Goal: Task Accomplishment & Management: Use online tool/utility

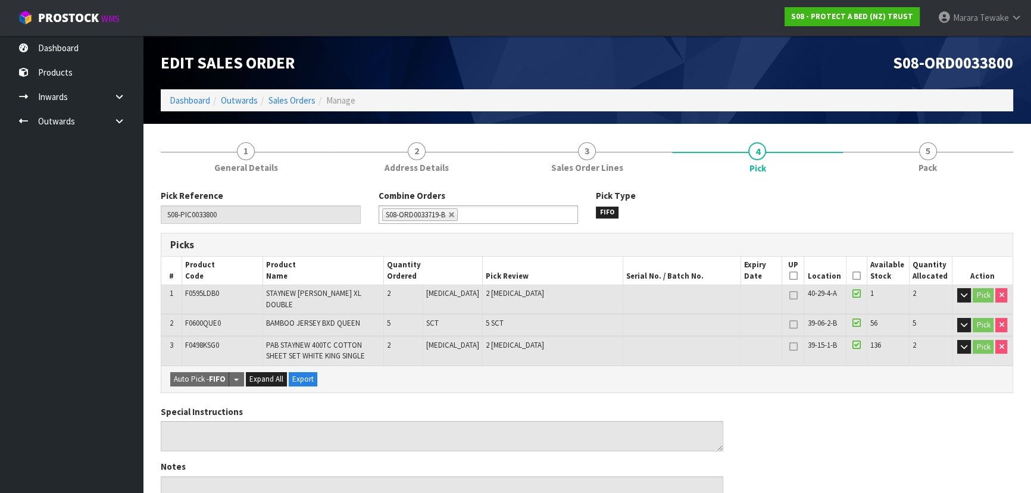
click at [852, 276] on icon at bounding box center [856, 276] width 8 height 1
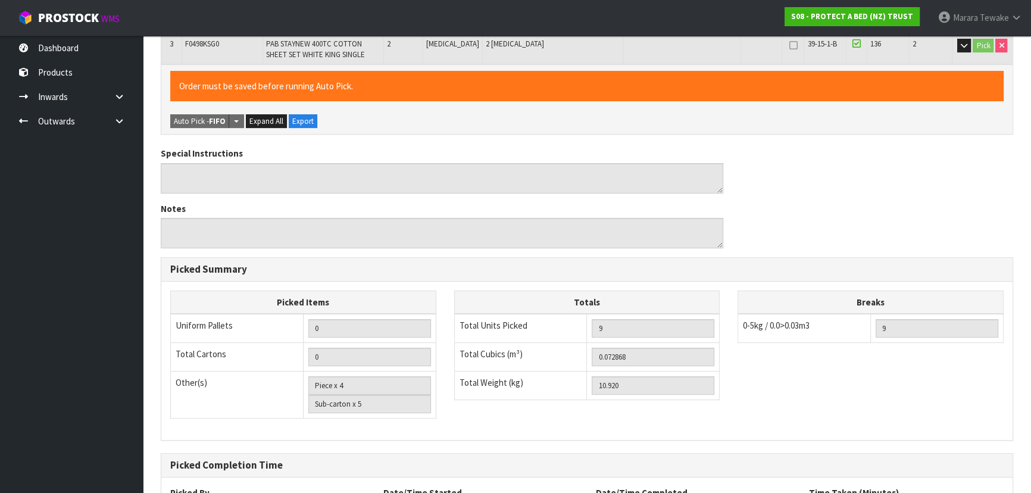
scroll to position [401, 0]
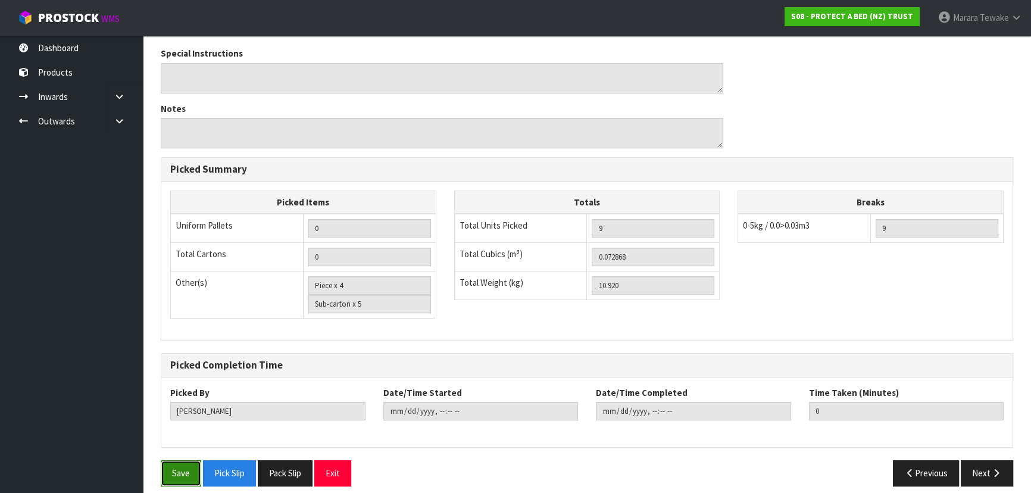
drag, startPoint x: 190, startPoint y: 464, endPoint x: 201, endPoint y: 452, distance: 15.6
click at [189, 463] on button "Save" at bounding box center [181, 473] width 40 height 26
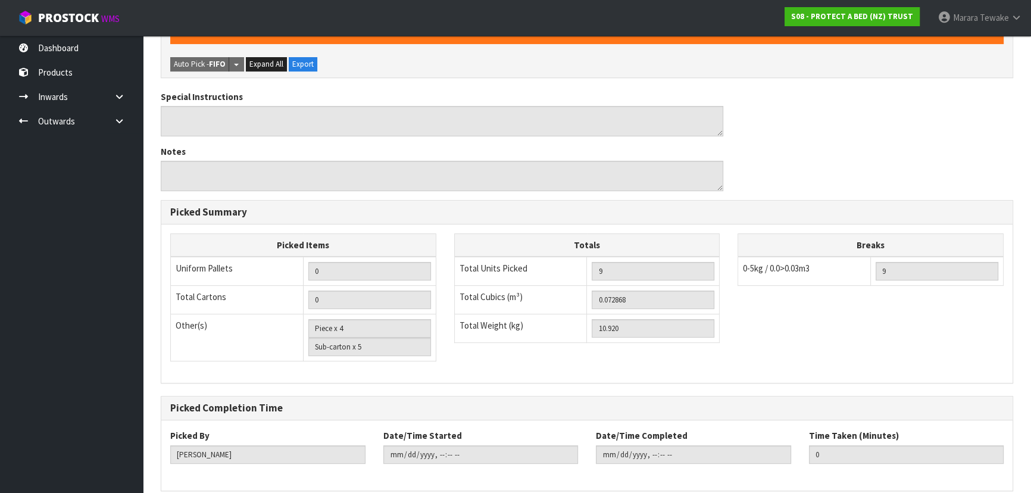
scroll to position [0, 0]
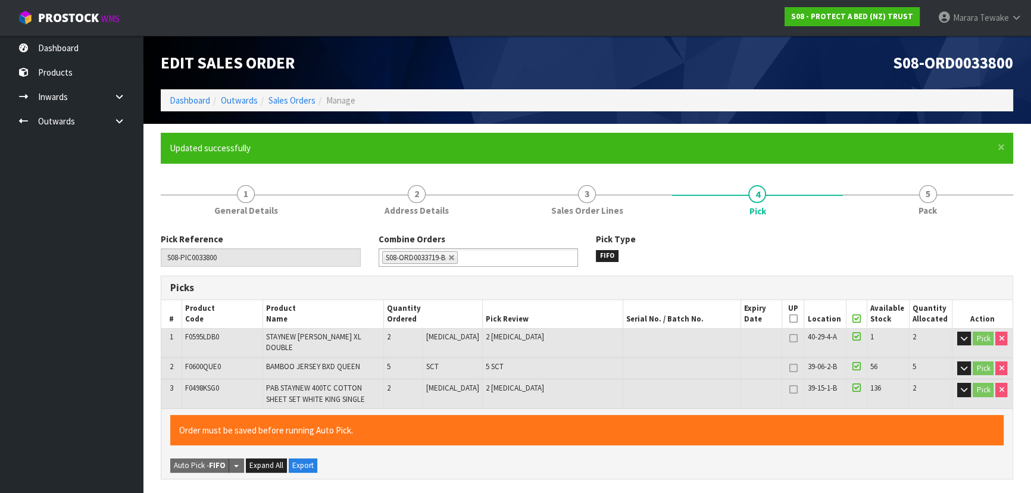
type input "[DATE]T12:03:48"
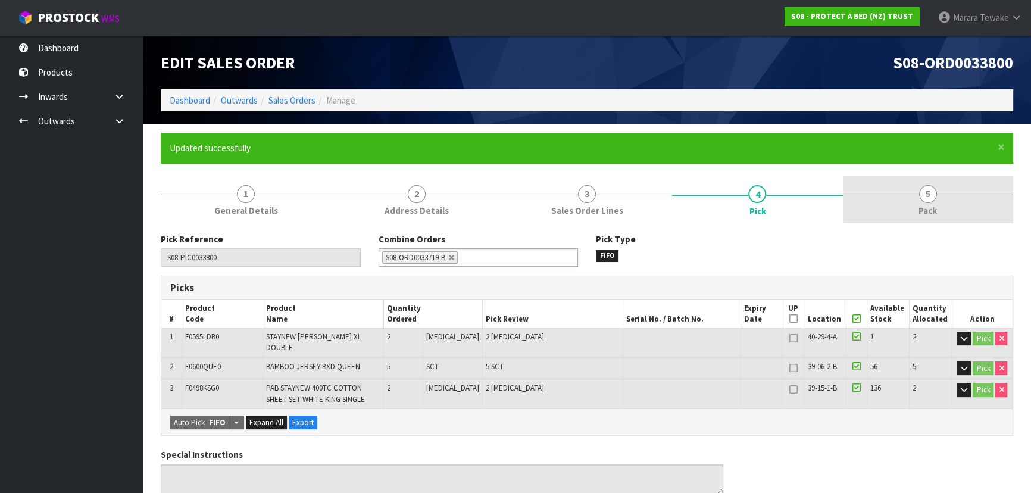
drag, startPoint x: 933, startPoint y: 209, endPoint x: 920, endPoint y: 205, distance: 13.6
click at [928, 205] on span "Pack" at bounding box center [927, 210] width 18 height 12
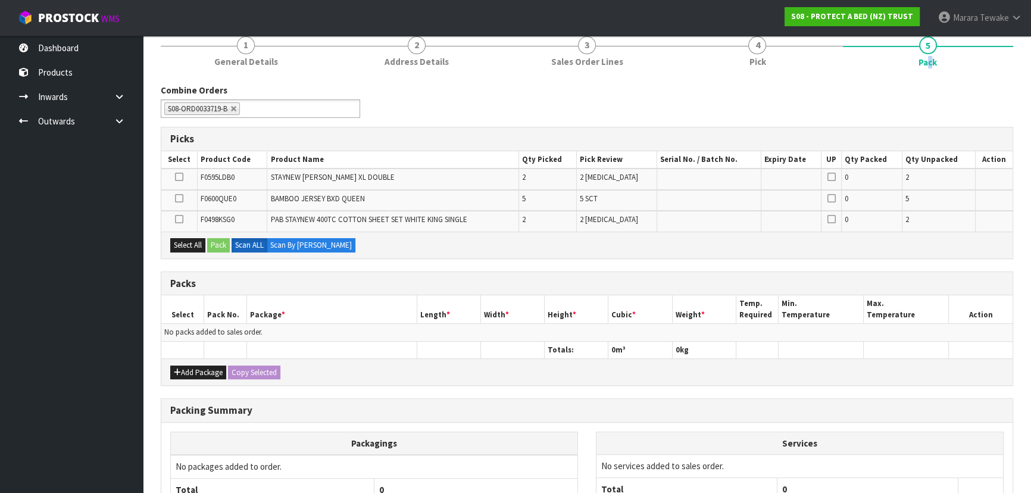
scroll to position [259, 0]
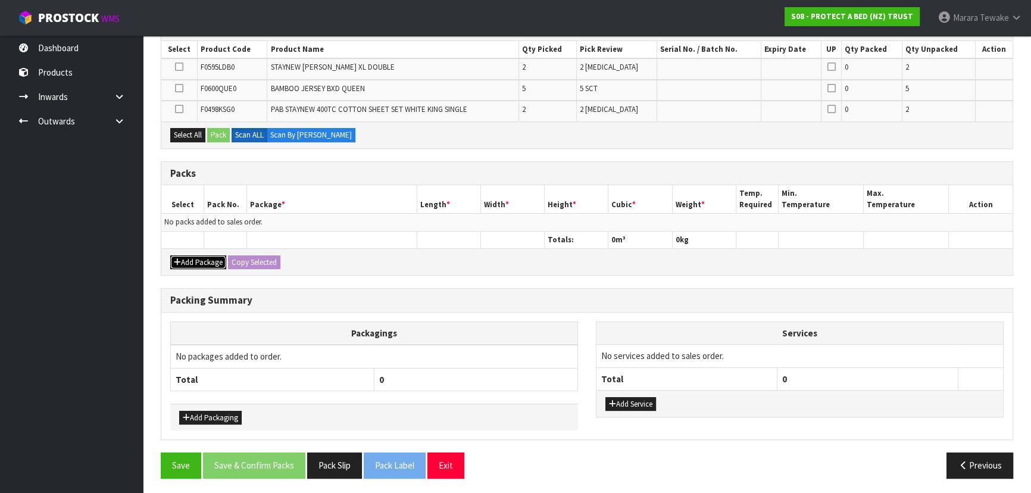
click at [204, 264] on button "Add Package" at bounding box center [198, 262] width 56 height 14
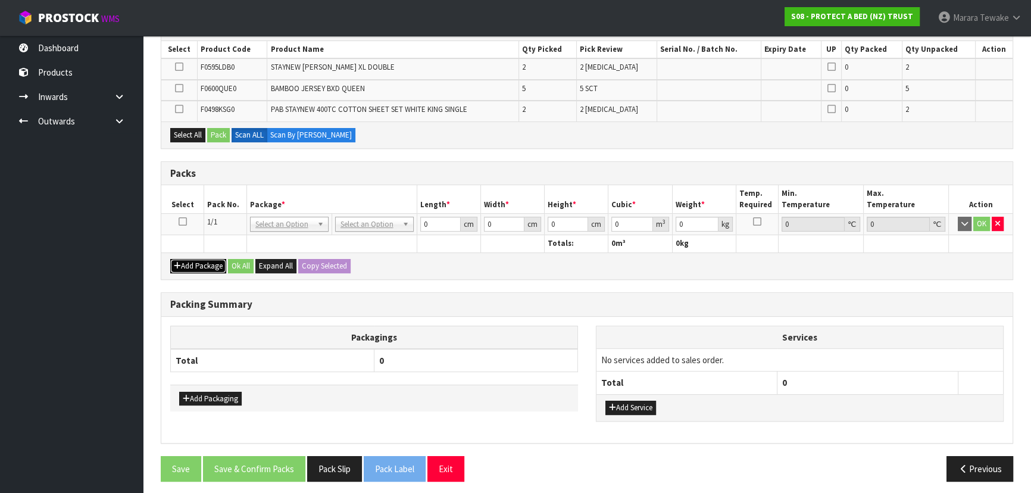
click at [201, 266] on button "Add Package" at bounding box center [198, 266] width 56 height 14
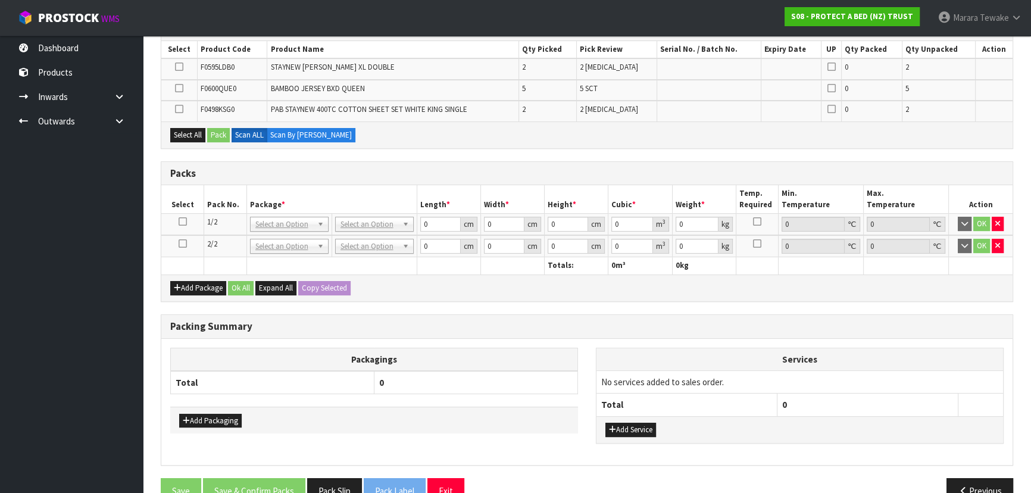
click at [199, 276] on div "Add Package Ok All Expand All Copy Selected" at bounding box center [586, 287] width 851 height 27
click at [190, 282] on button "Add Package" at bounding box center [198, 288] width 56 height 14
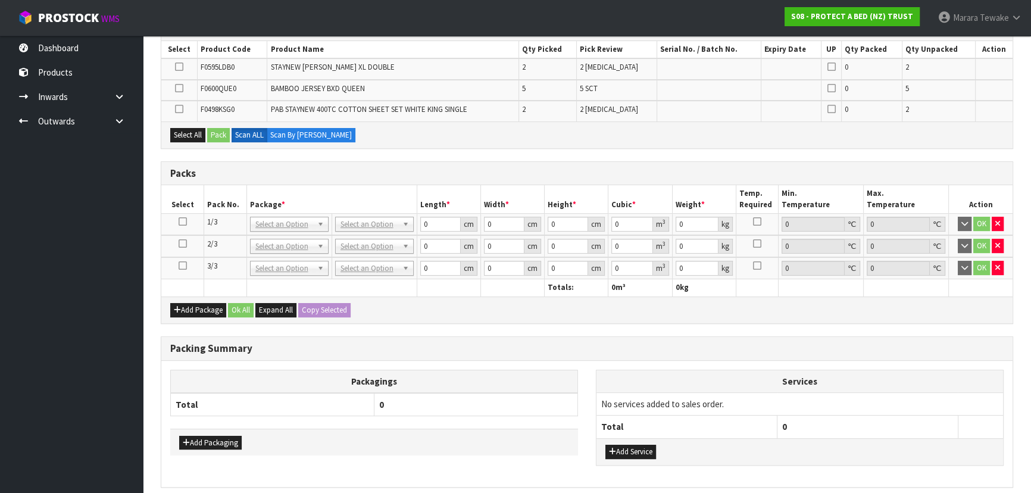
click at [179, 244] on icon at bounding box center [183, 243] width 8 height 1
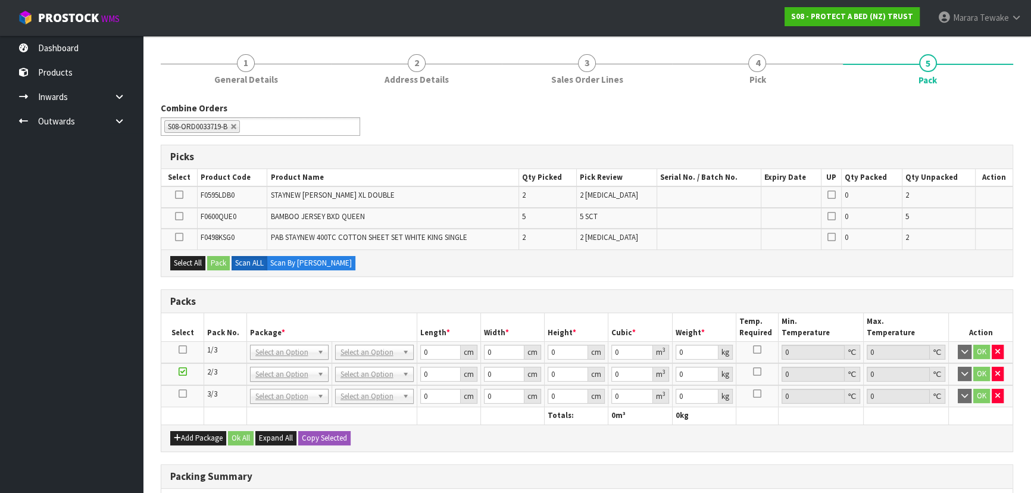
scroll to position [96, 0]
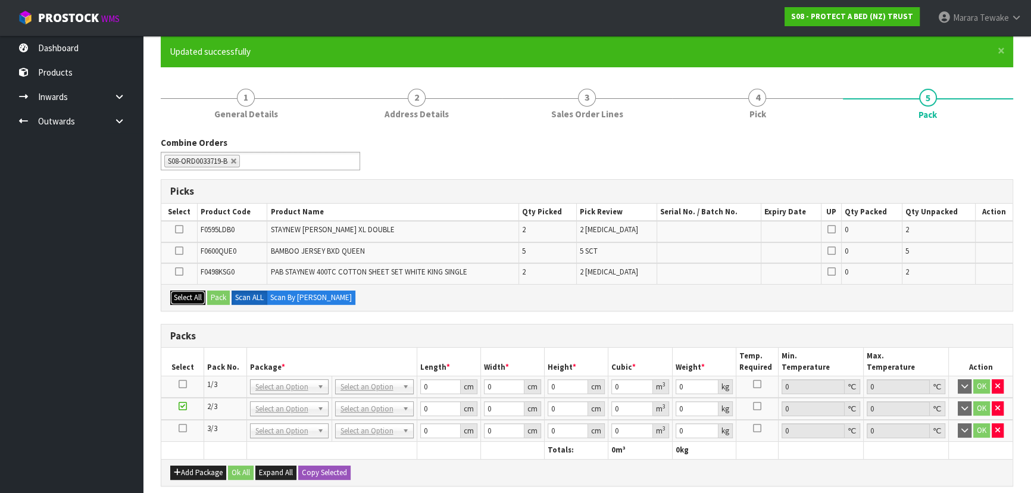
drag, startPoint x: 200, startPoint y: 295, endPoint x: 207, endPoint y: 298, distance: 7.2
click at [199, 295] on button "Select All" at bounding box center [187, 297] width 35 height 14
click at [216, 293] on button "Pack" at bounding box center [218, 297] width 23 height 14
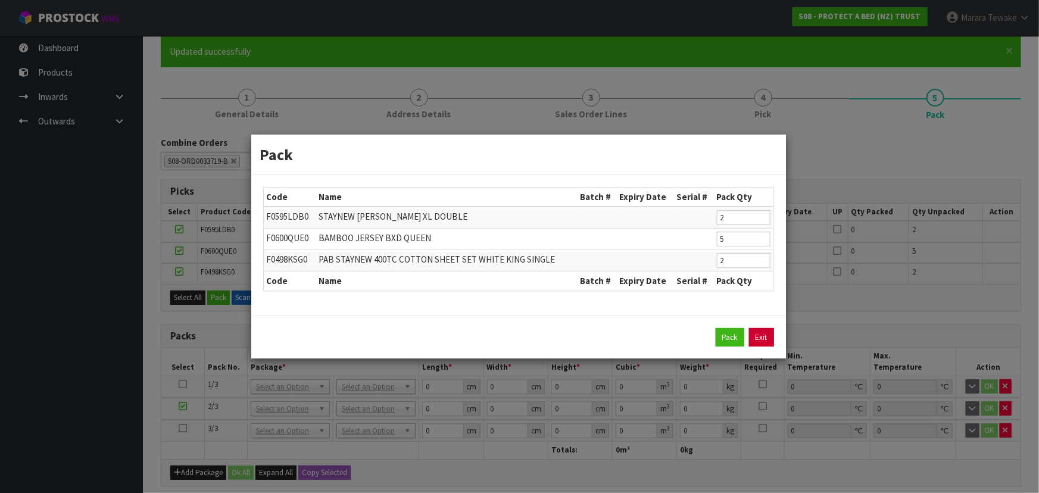
click at [762, 336] on link "Exit" at bounding box center [761, 337] width 25 height 19
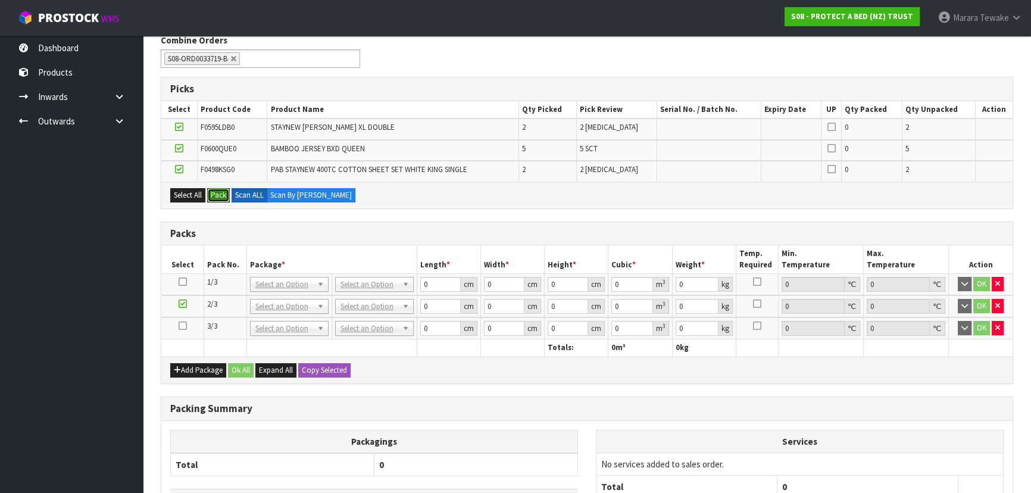
scroll to position [198, 0]
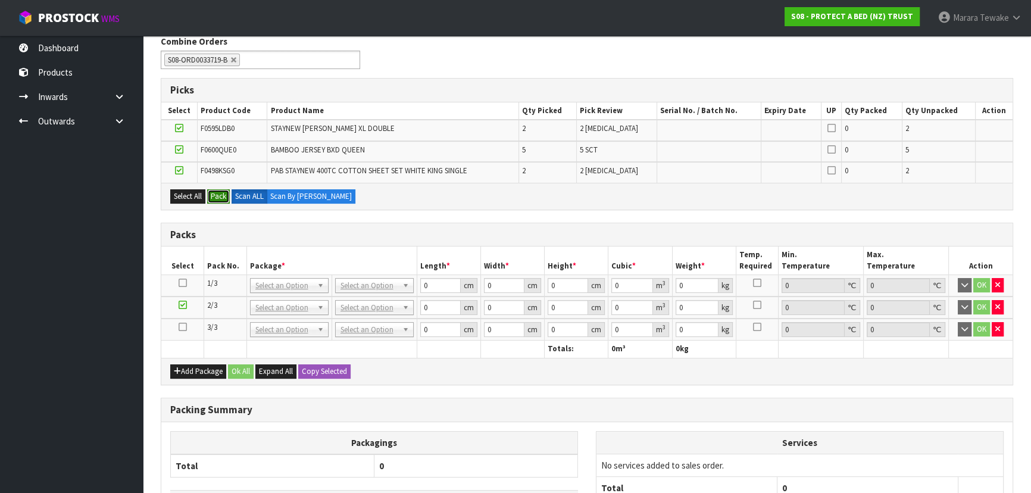
click at [221, 193] on button "Pack" at bounding box center [218, 196] width 23 height 14
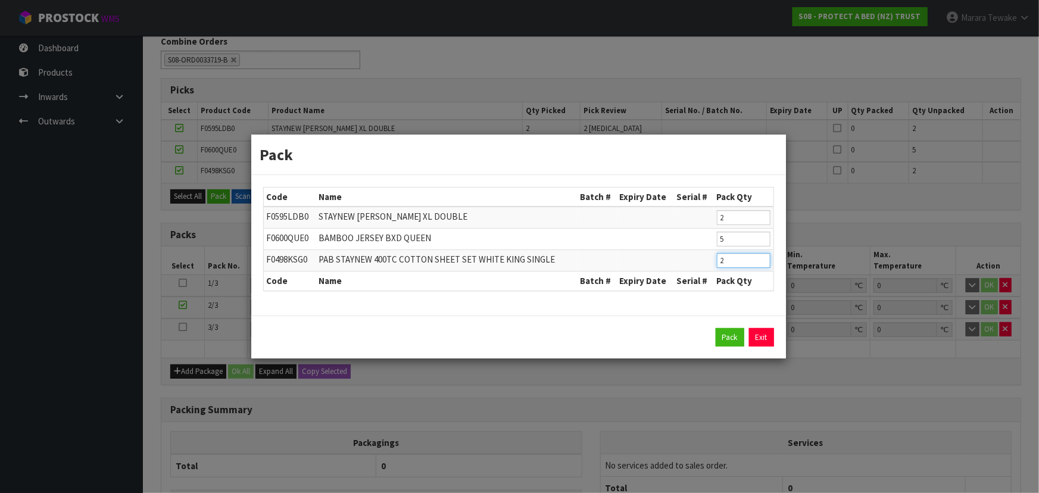
click at [707, 255] on tr "F0498KSG0 PAB STAYNEW 400TC COTTON SHEET SET WHITE KING SINGLE 2" at bounding box center [518, 260] width 509 height 21
type input "1"
click button "Pack" at bounding box center [729, 337] width 29 height 19
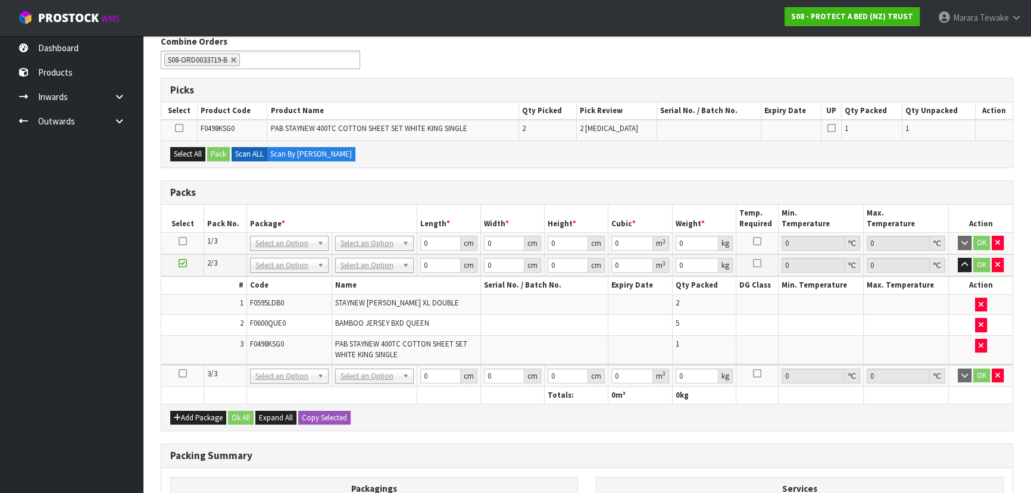
drag, startPoint x: 182, startPoint y: 372, endPoint x: 178, endPoint y: 330, distance: 42.5
click at [182, 373] on icon at bounding box center [183, 373] width 8 height 1
drag, startPoint x: 196, startPoint y: 152, endPoint x: 217, endPoint y: 151, distance: 21.5
click at [196, 152] on button "Select All" at bounding box center [187, 154] width 35 height 14
click at [221, 154] on button "Pack" at bounding box center [218, 154] width 23 height 14
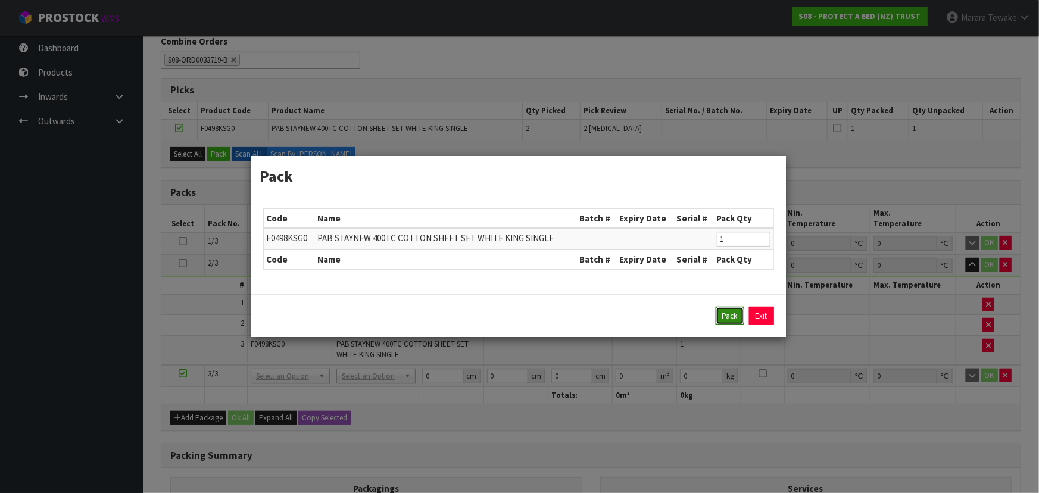
click at [732, 319] on button "Pack" at bounding box center [729, 316] width 29 height 19
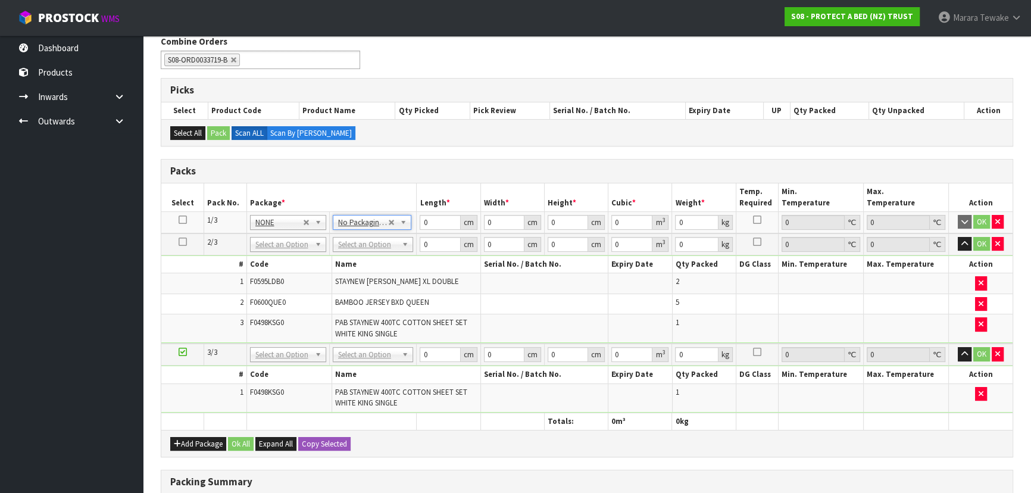
drag, startPoint x: 364, startPoint y: 248, endPoint x: 362, endPoint y: 259, distance: 11.4
click at [378, 365] on div "# Code Name Serial No. / Batch No. Expiry Date Qty Packed DG Class Min. Tempera…" at bounding box center [586, 388] width 851 height 46
drag, startPoint x: 378, startPoint y: 352, endPoint x: 374, endPoint y: 363, distance: 11.5
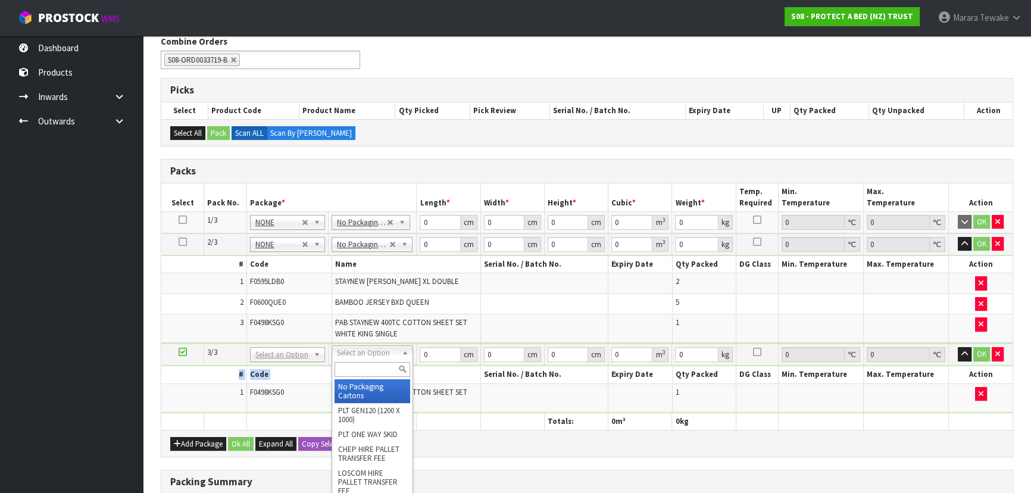
type input "3"
